Goal: Task Accomplishment & Management: Use online tool/utility

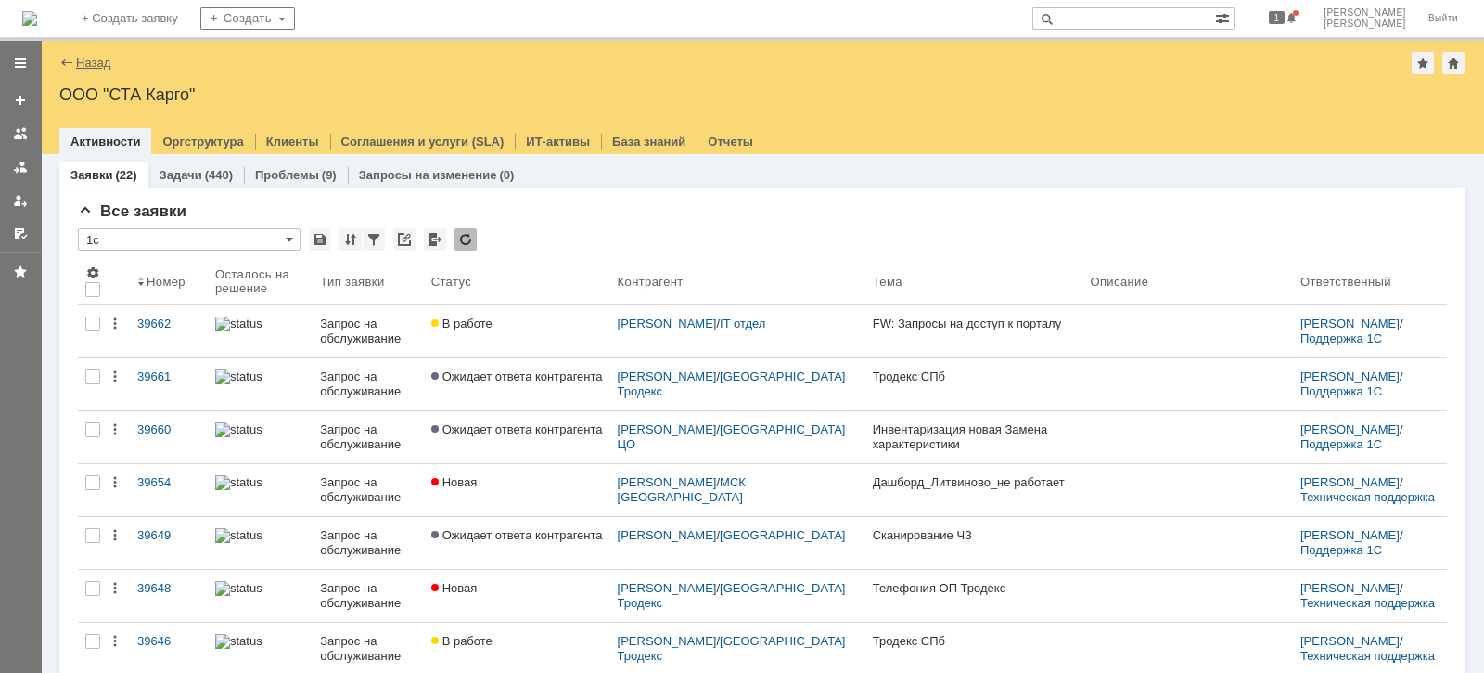
click at [95, 60] on link "Назад" at bounding box center [93, 63] width 34 height 14
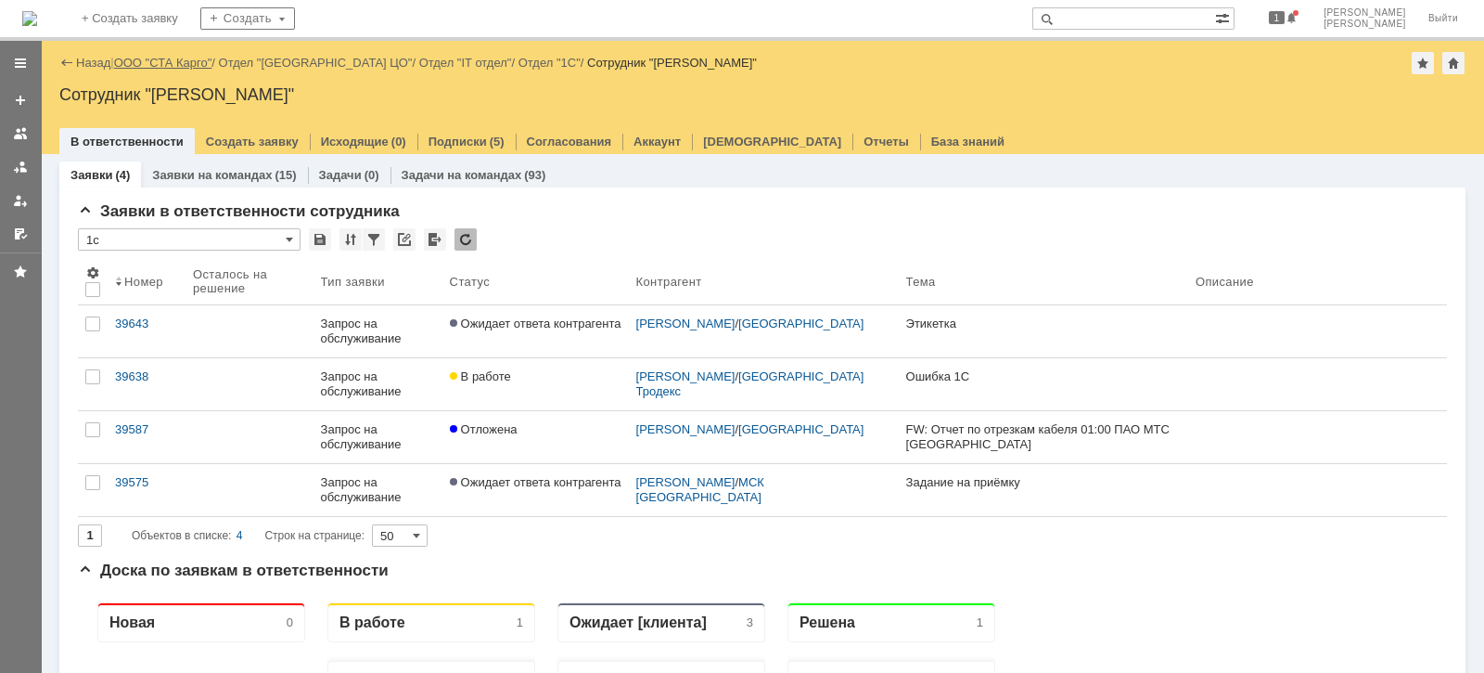
click at [181, 61] on link "ООО "СТА Карго"" at bounding box center [163, 63] width 98 height 14
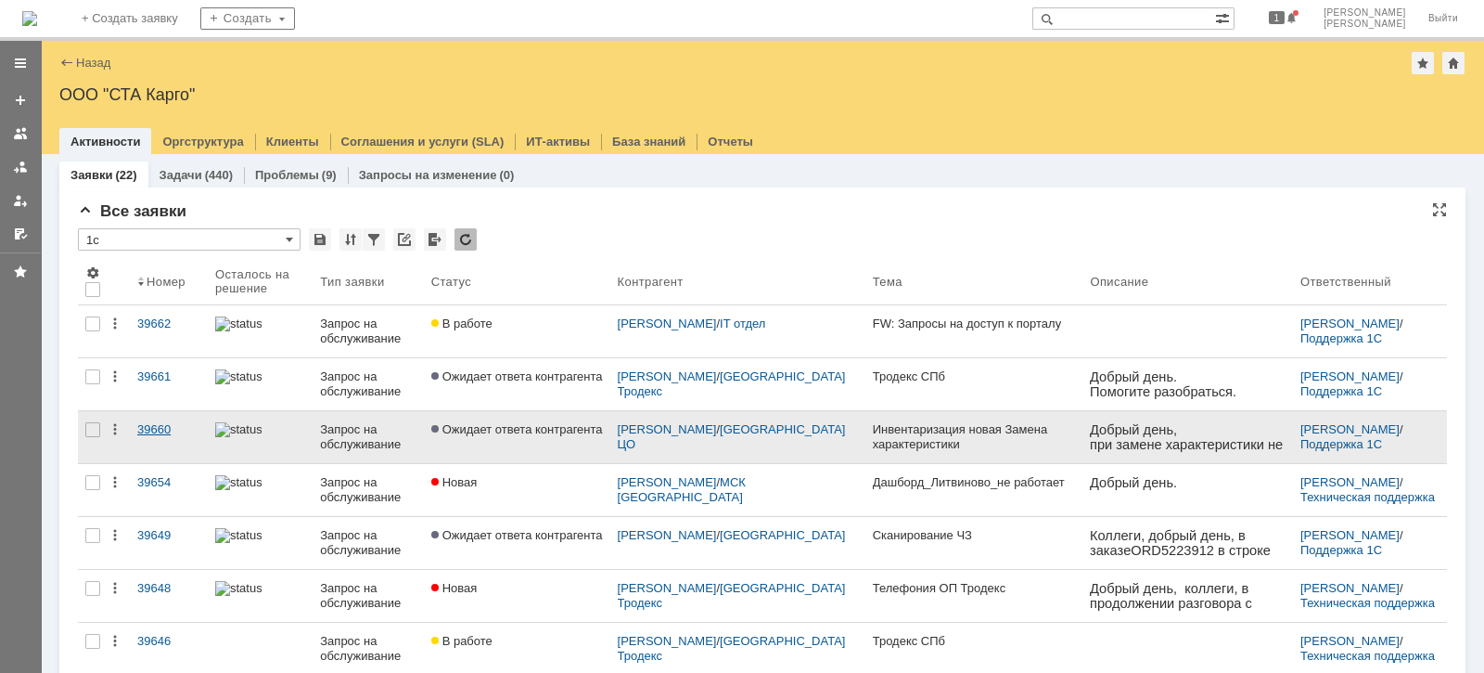
click at [155, 419] on link "39660" at bounding box center [169, 437] width 78 height 52
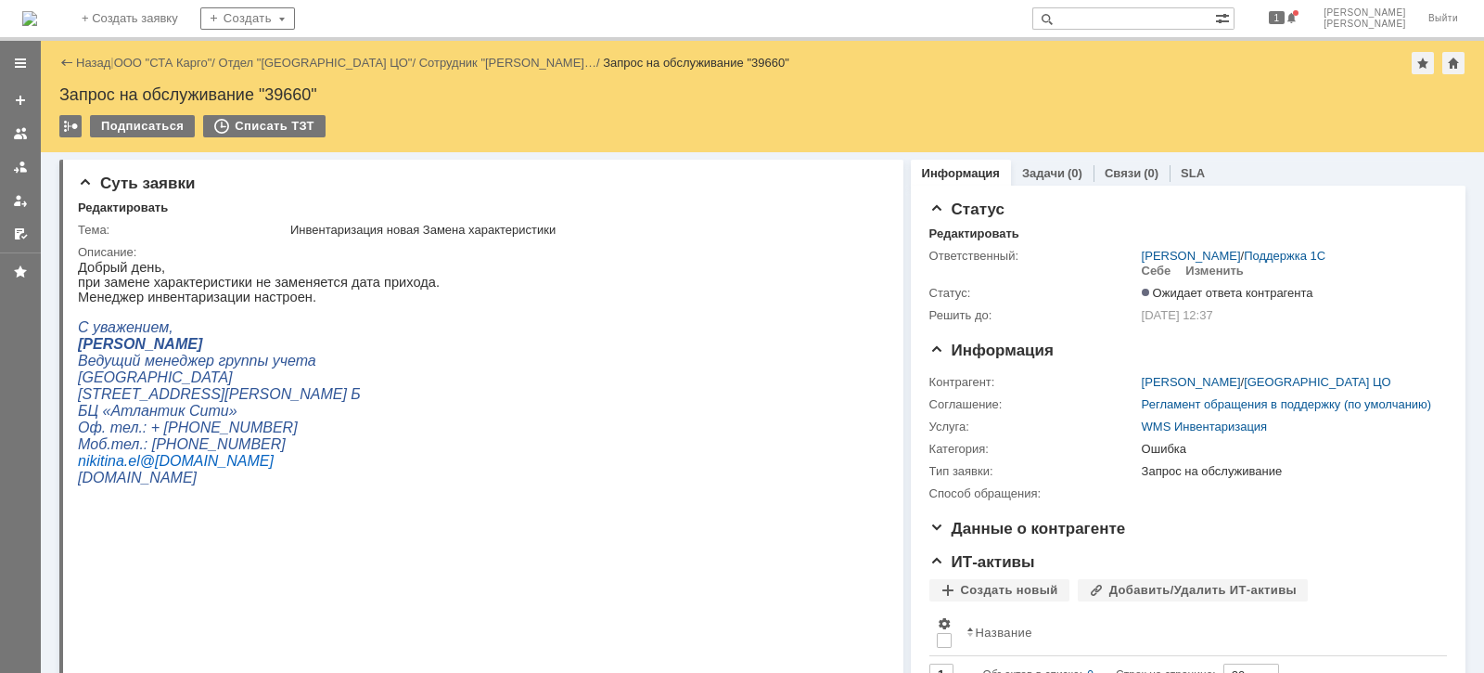
click at [14, 157] on link at bounding box center [21, 167] width 30 height 30
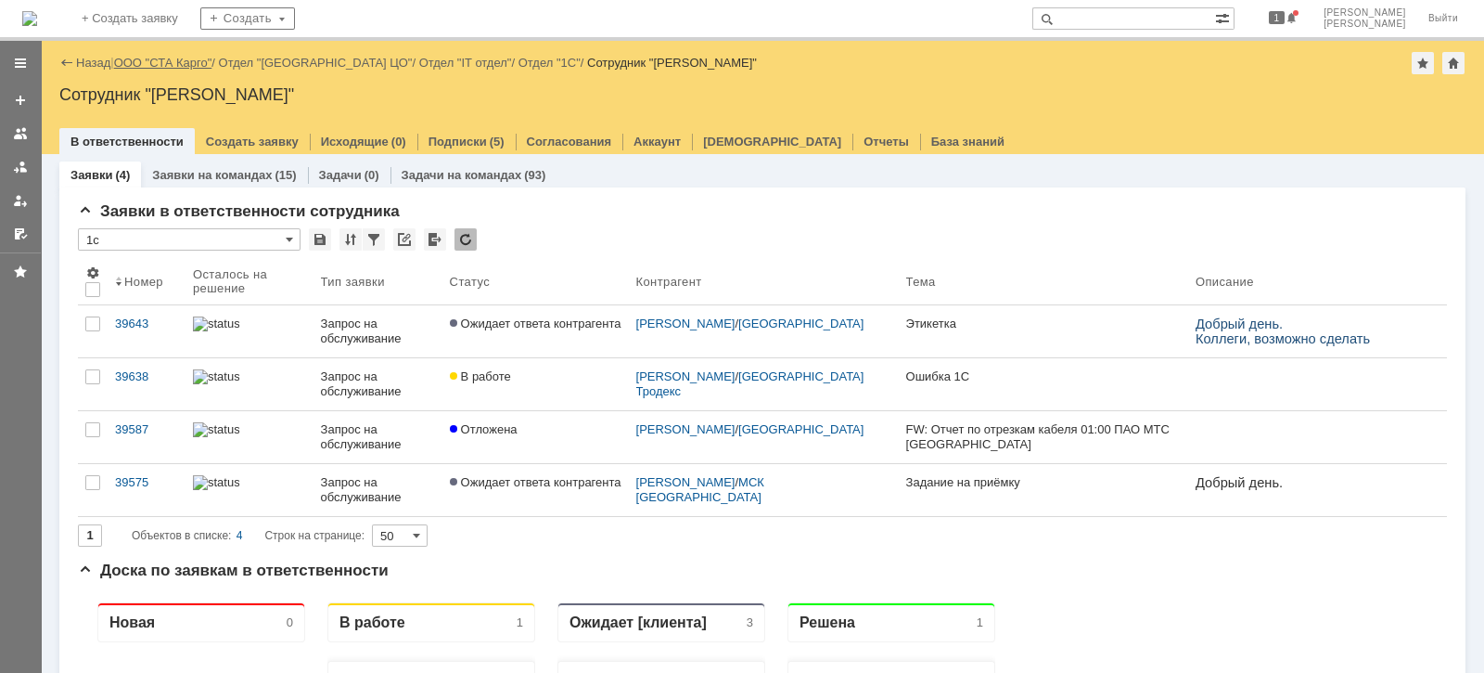
click at [163, 59] on link "ООО "СТА Карго"" at bounding box center [163, 63] width 98 height 14
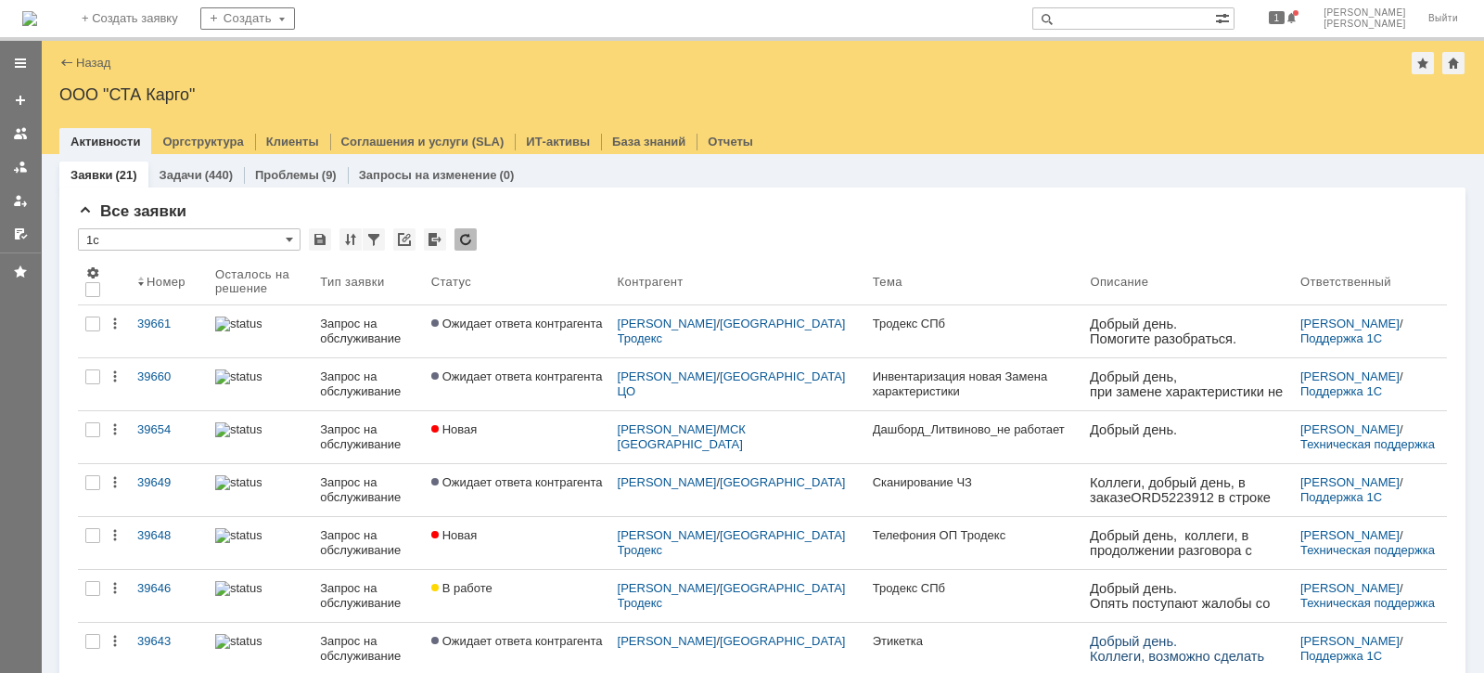
click at [160, 321] on div "39661" at bounding box center [168, 323] width 63 height 15
